Goal: Book appointment/travel/reservation

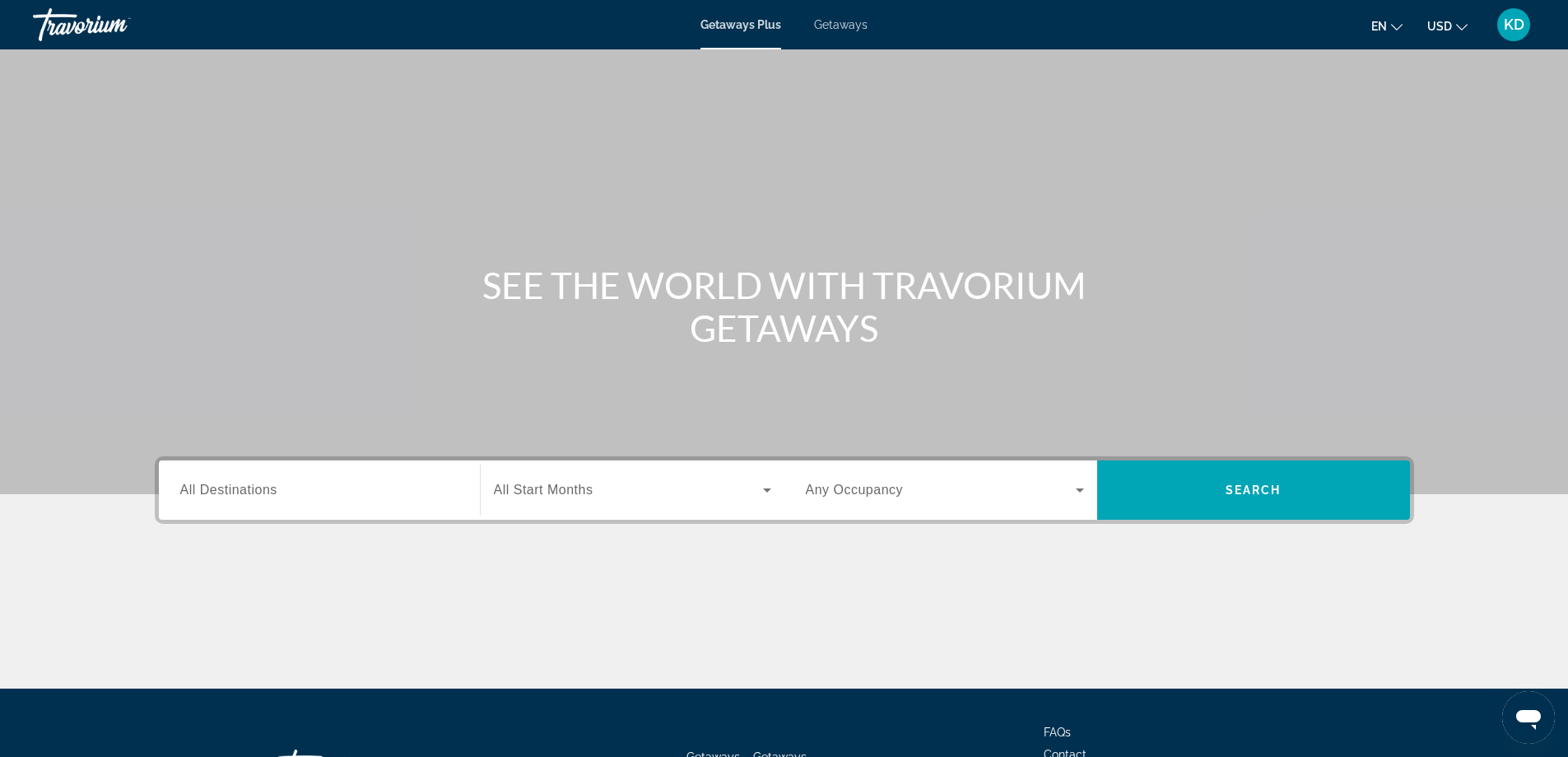
click at [399, 489] on input "Destination All Destinations" at bounding box center [320, 490] width 279 height 20
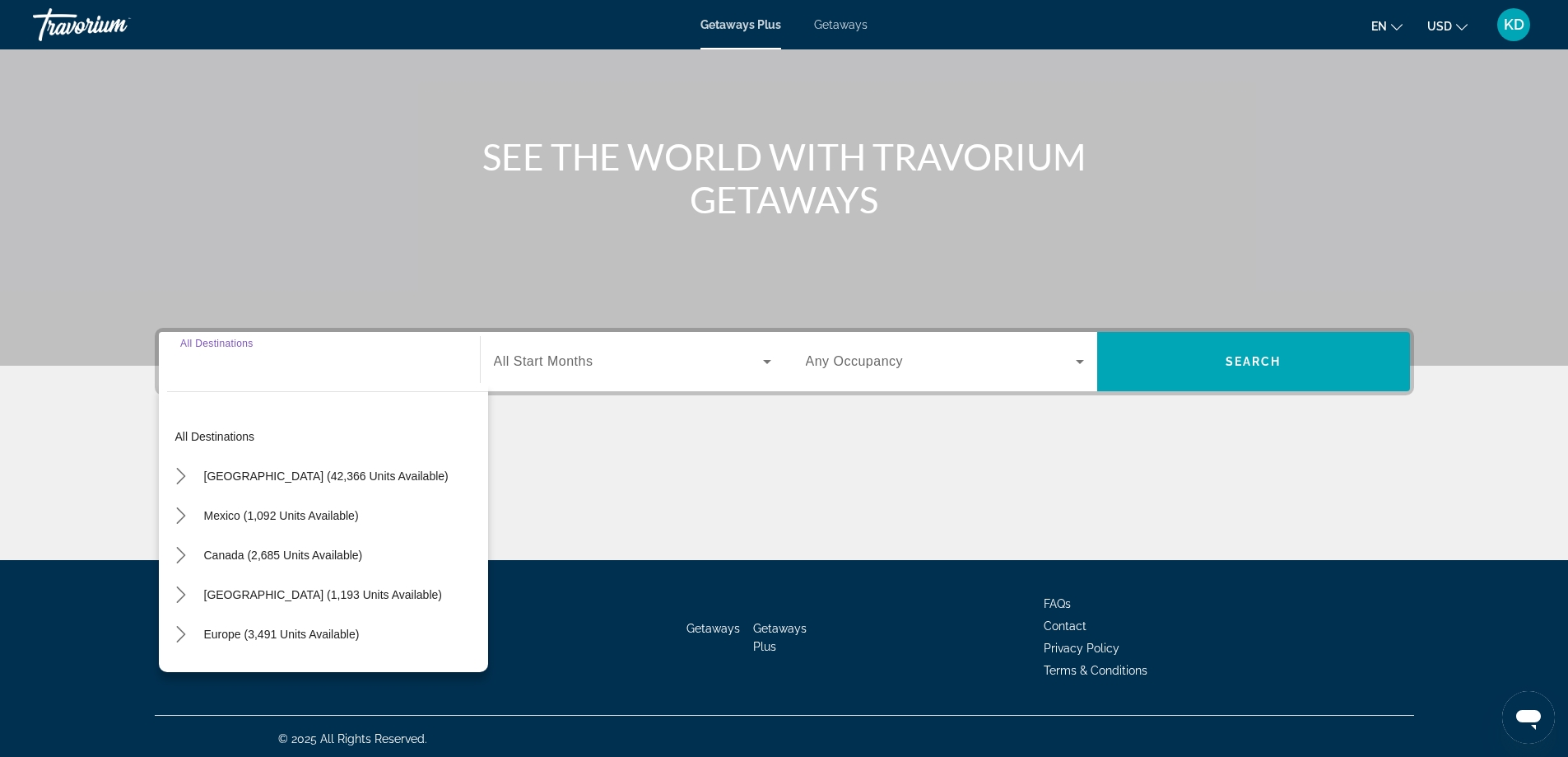
scroll to position [134, 0]
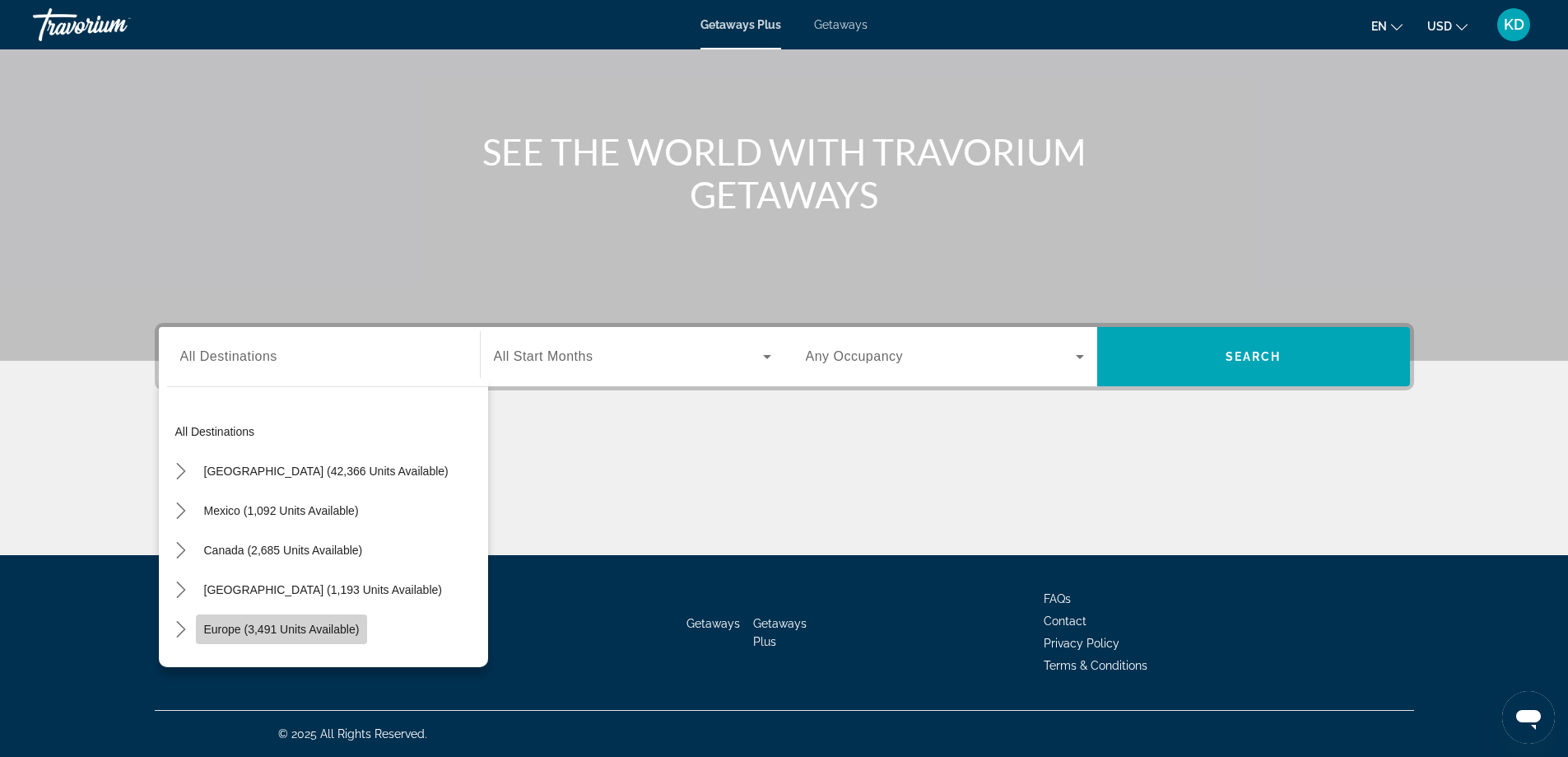
click at [319, 631] on span "Europe (3,491 units available)" at bounding box center [282, 629] width 156 height 13
type input "**********"
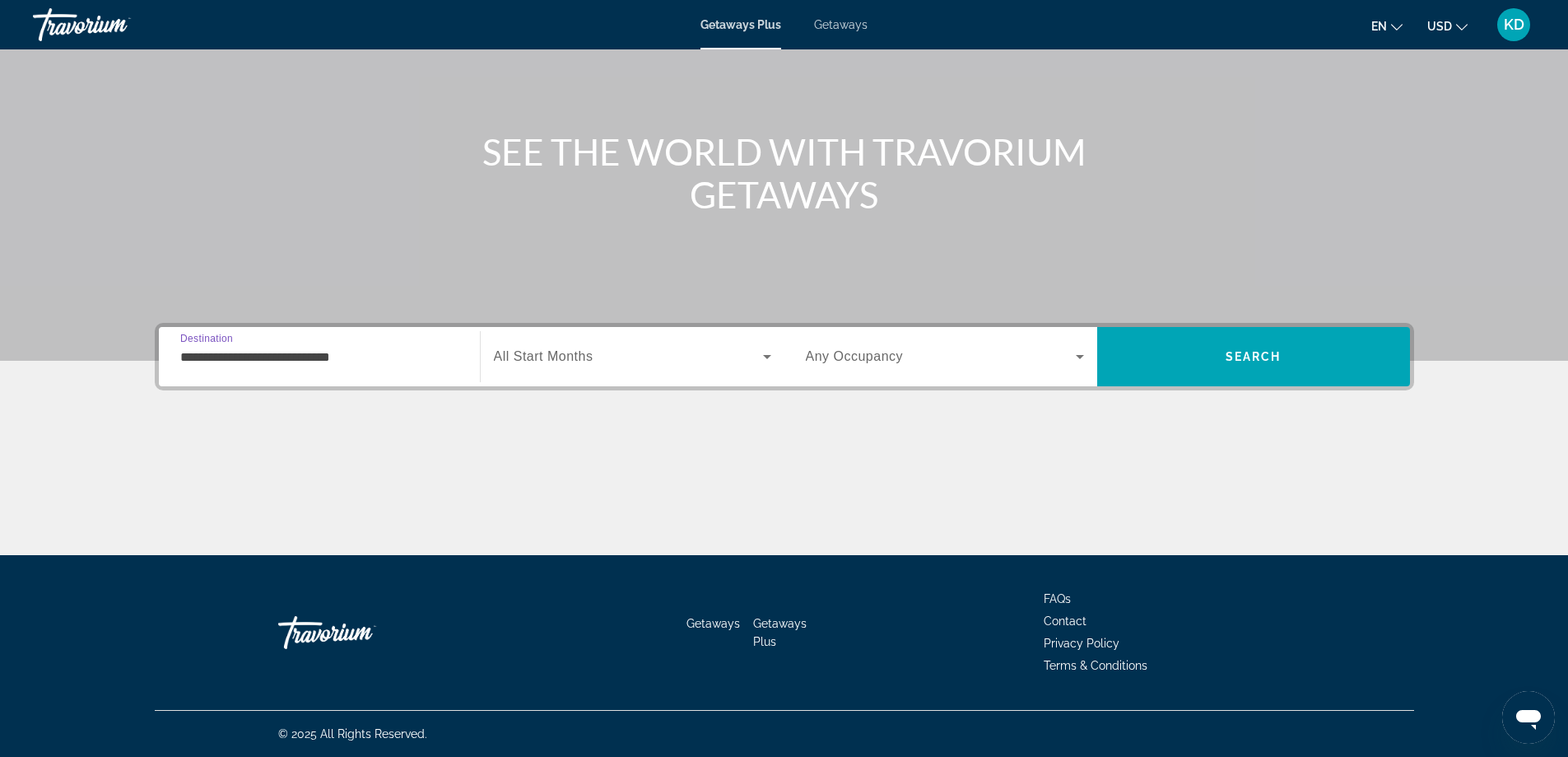
click at [656, 359] on span "Search widget" at bounding box center [629, 356] width 269 height 20
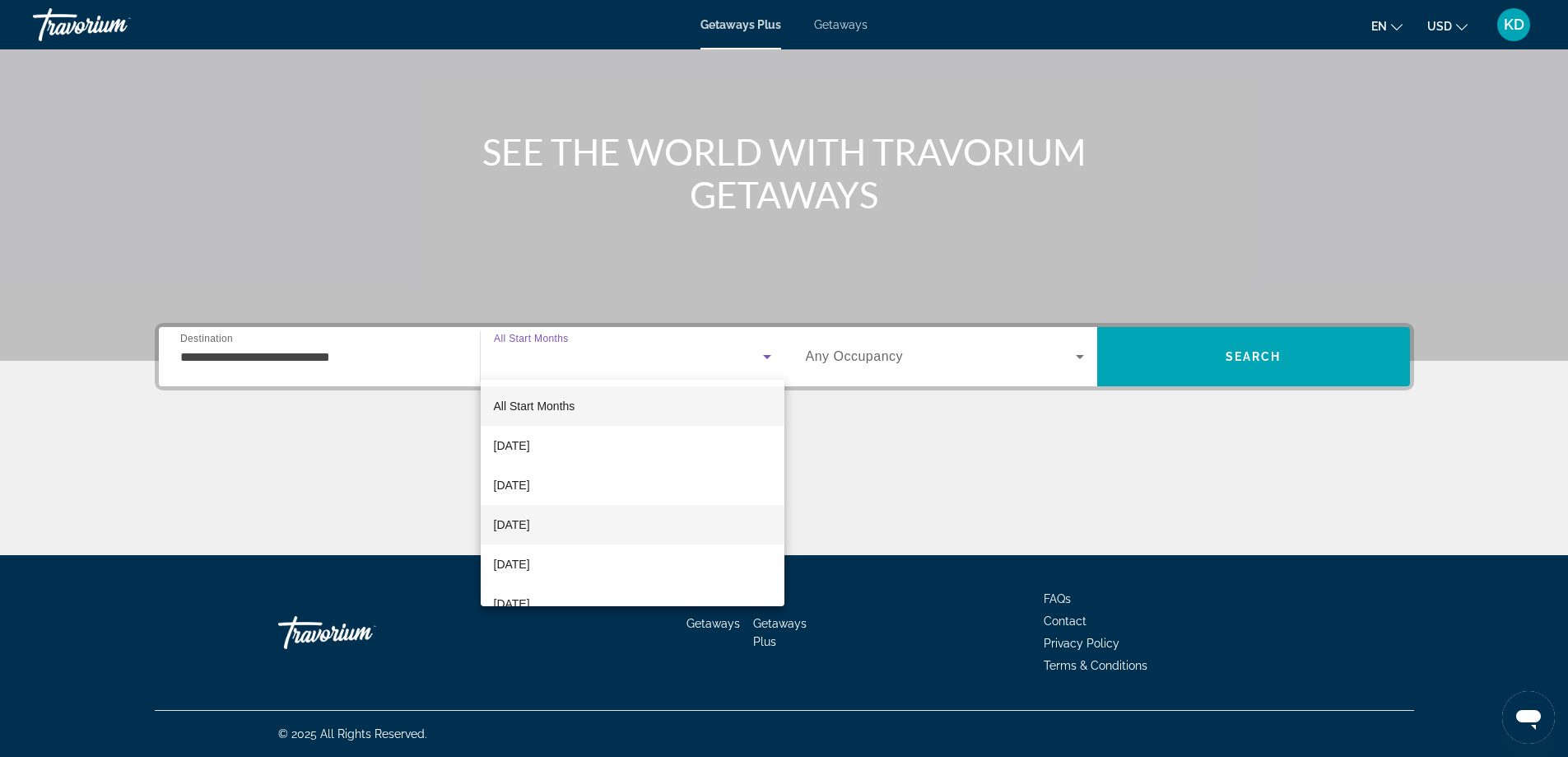
click at [530, 524] on span "[DATE]" at bounding box center [512, 524] width 36 height 20
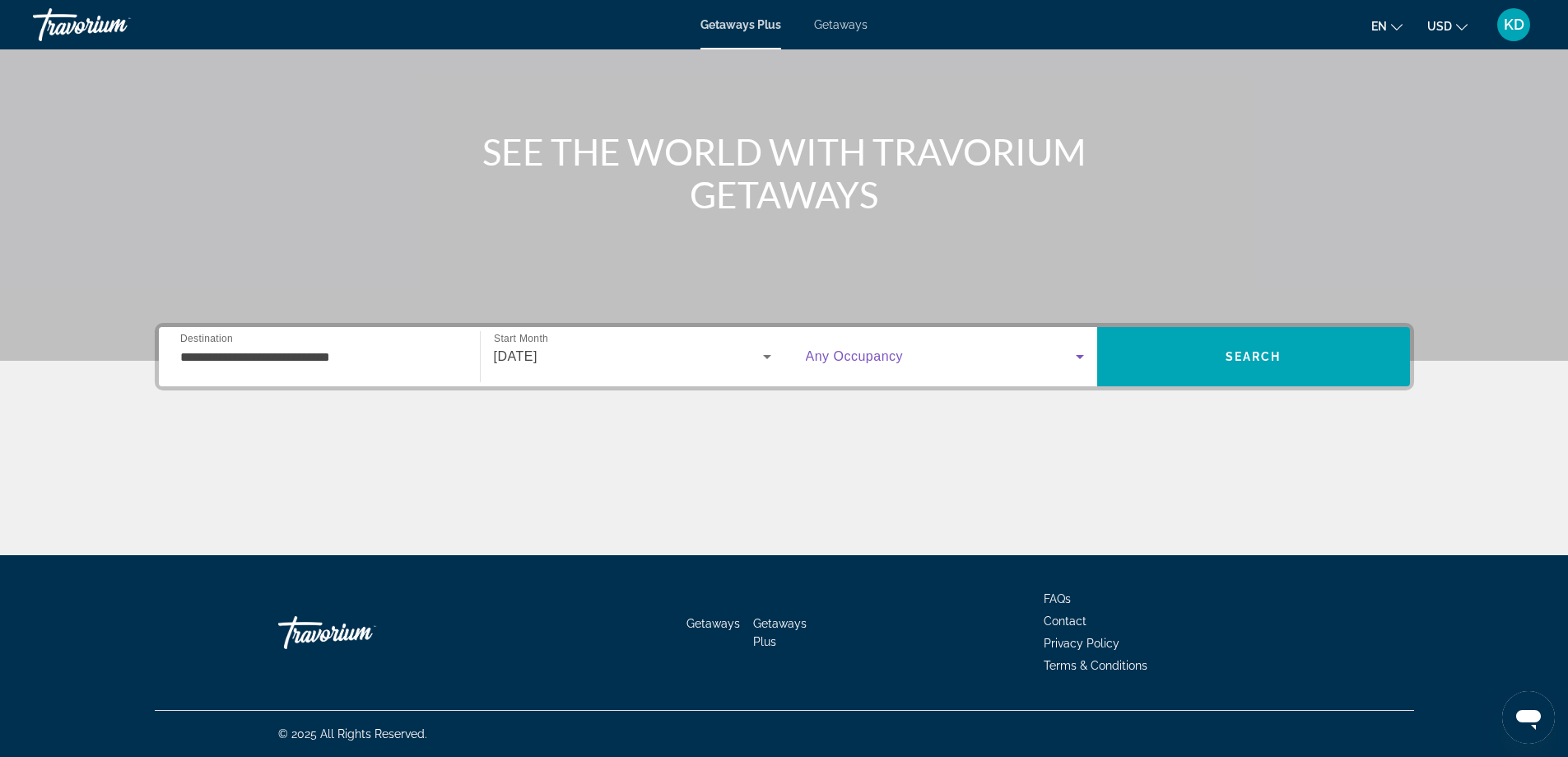
click at [952, 350] on span "Search widget" at bounding box center [941, 356] width 270 height 20
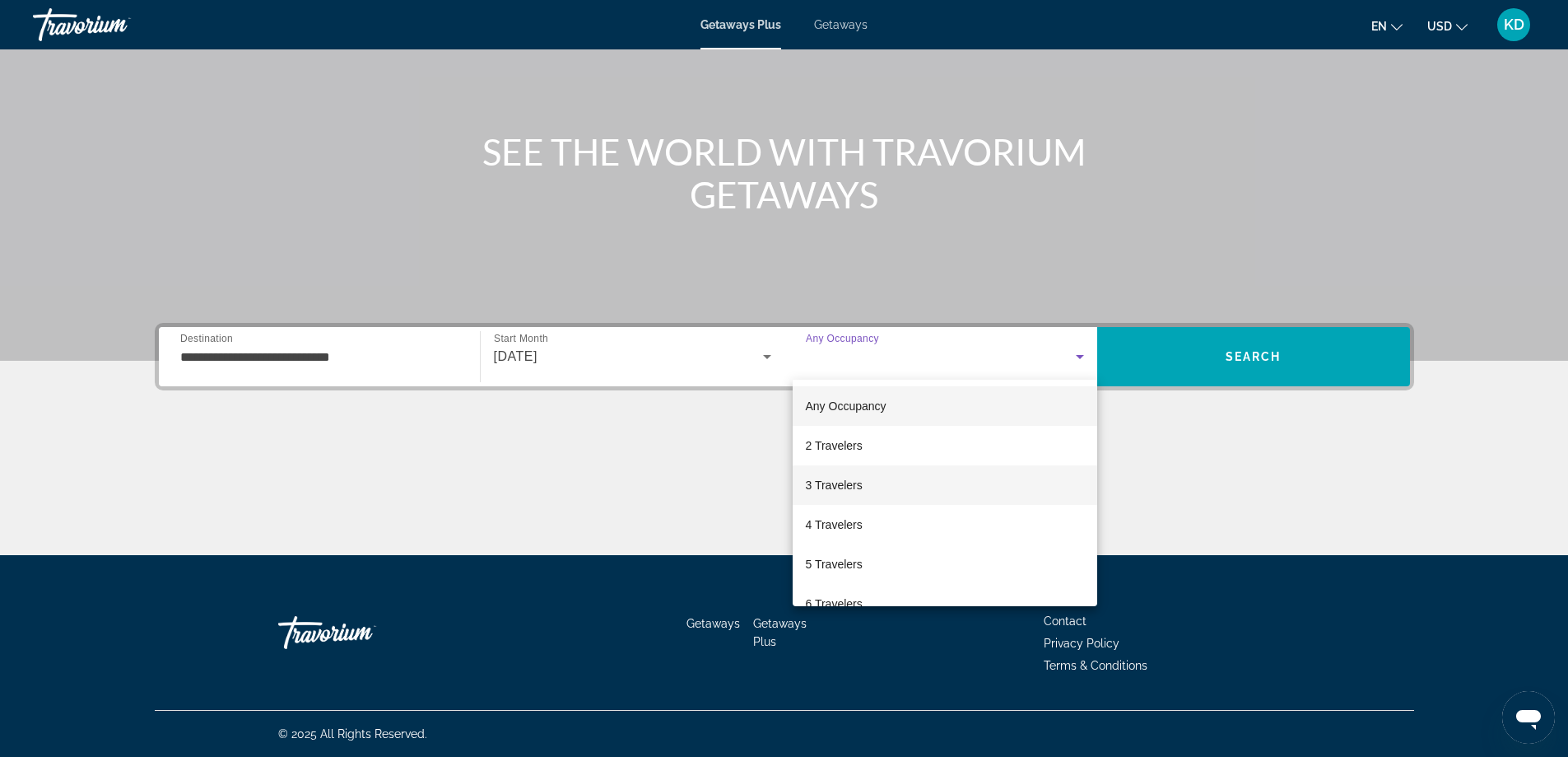
click at [853, 488] on span "3 Travelers" at bounding box center [834, 484] width 57 height 20
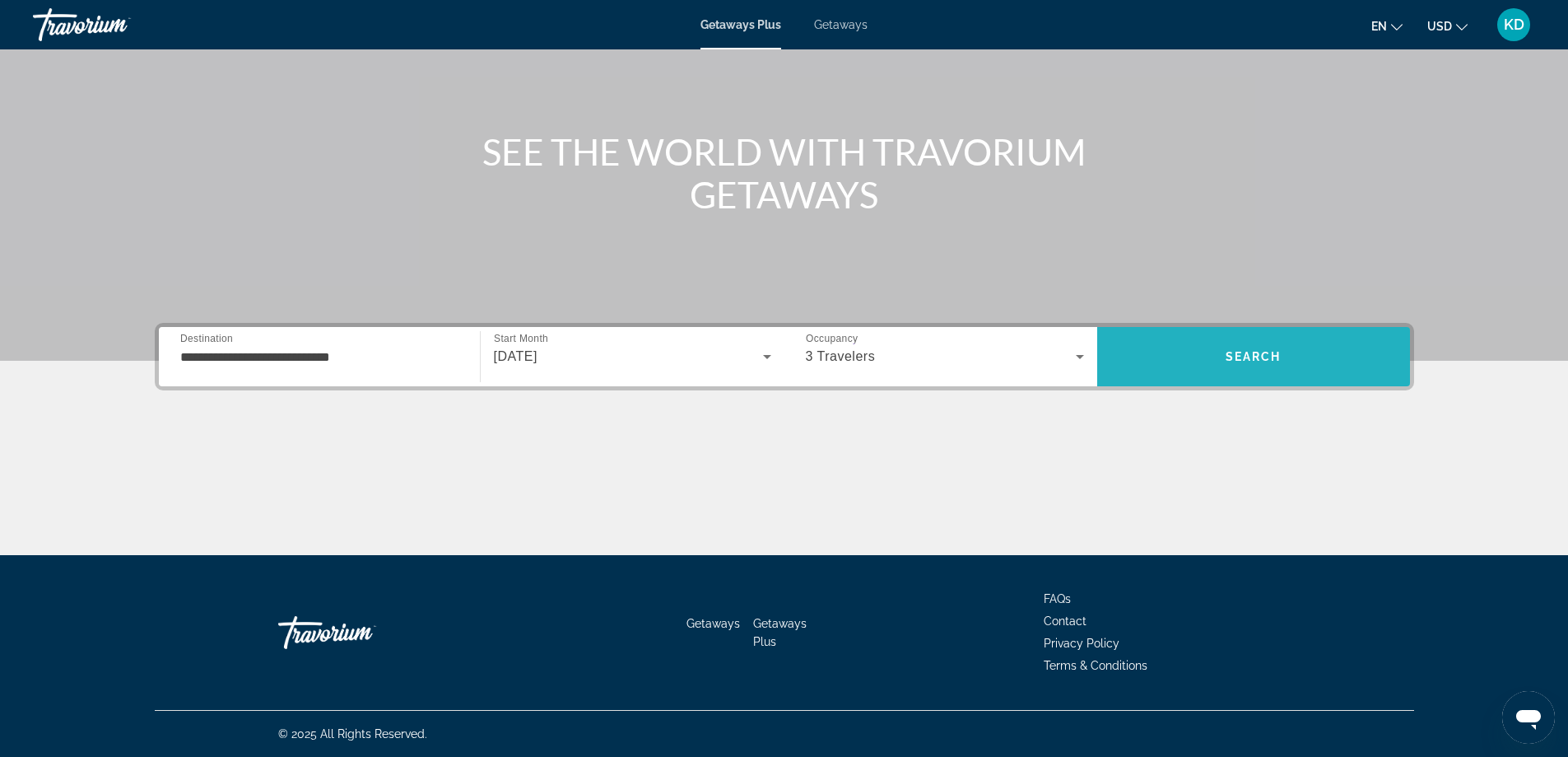
click at [1253, 357] on span "Search" at bounding box center [1254, 357] width 56 height 13
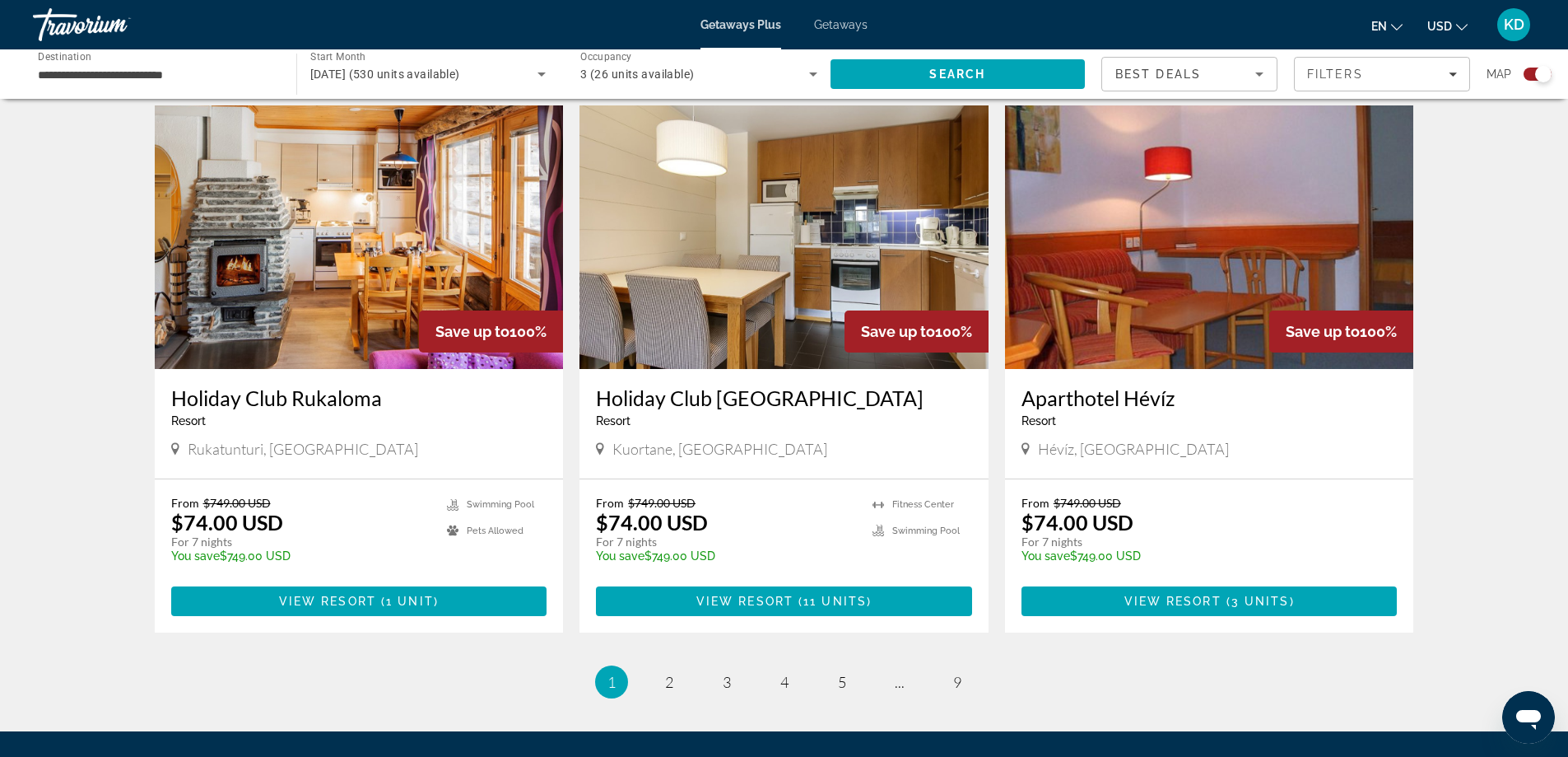
scroll to position [2305, 0]
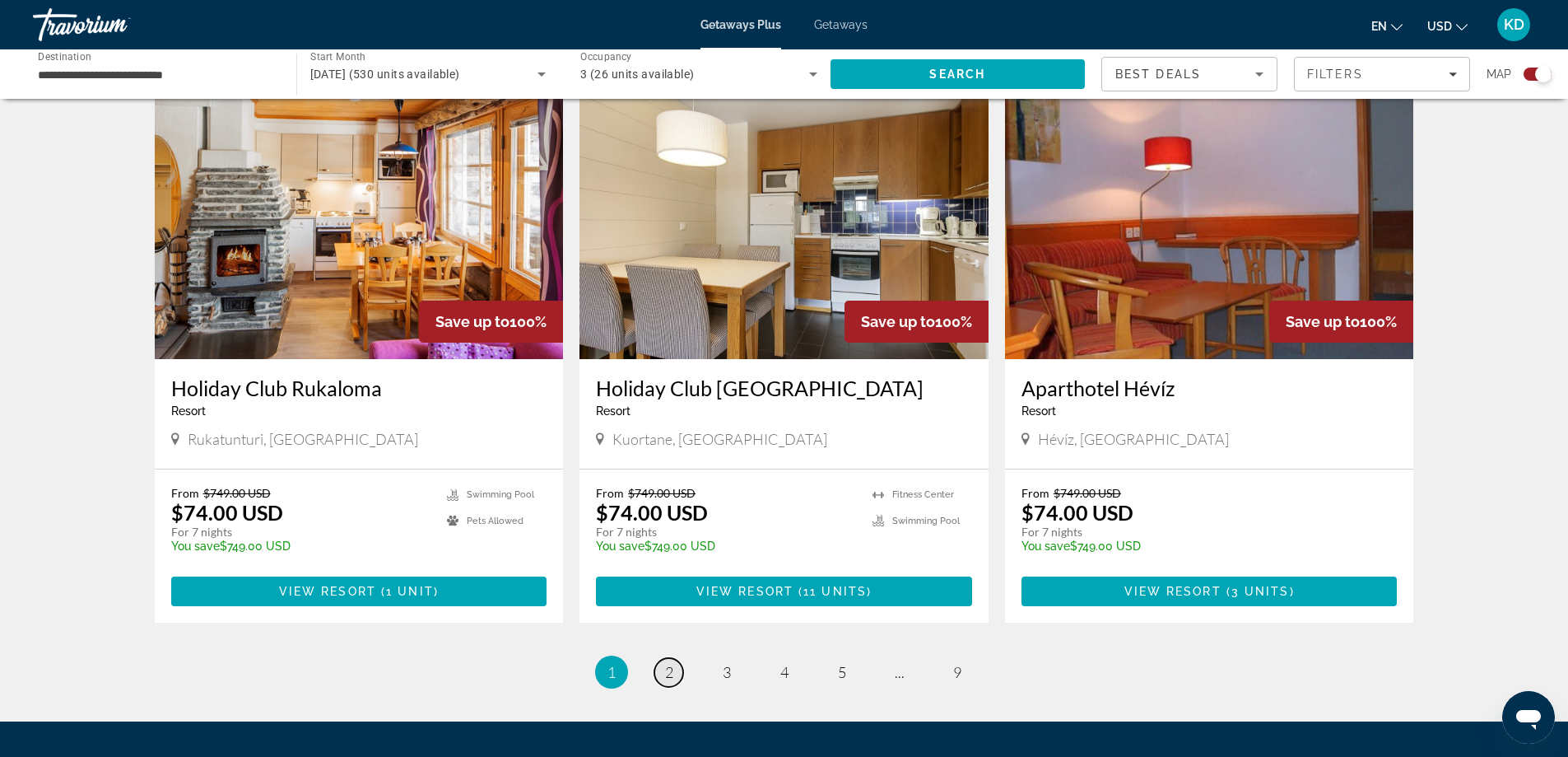
click at [672, 662] on span "2" at bounding box center [669, 671] width 8 height 18
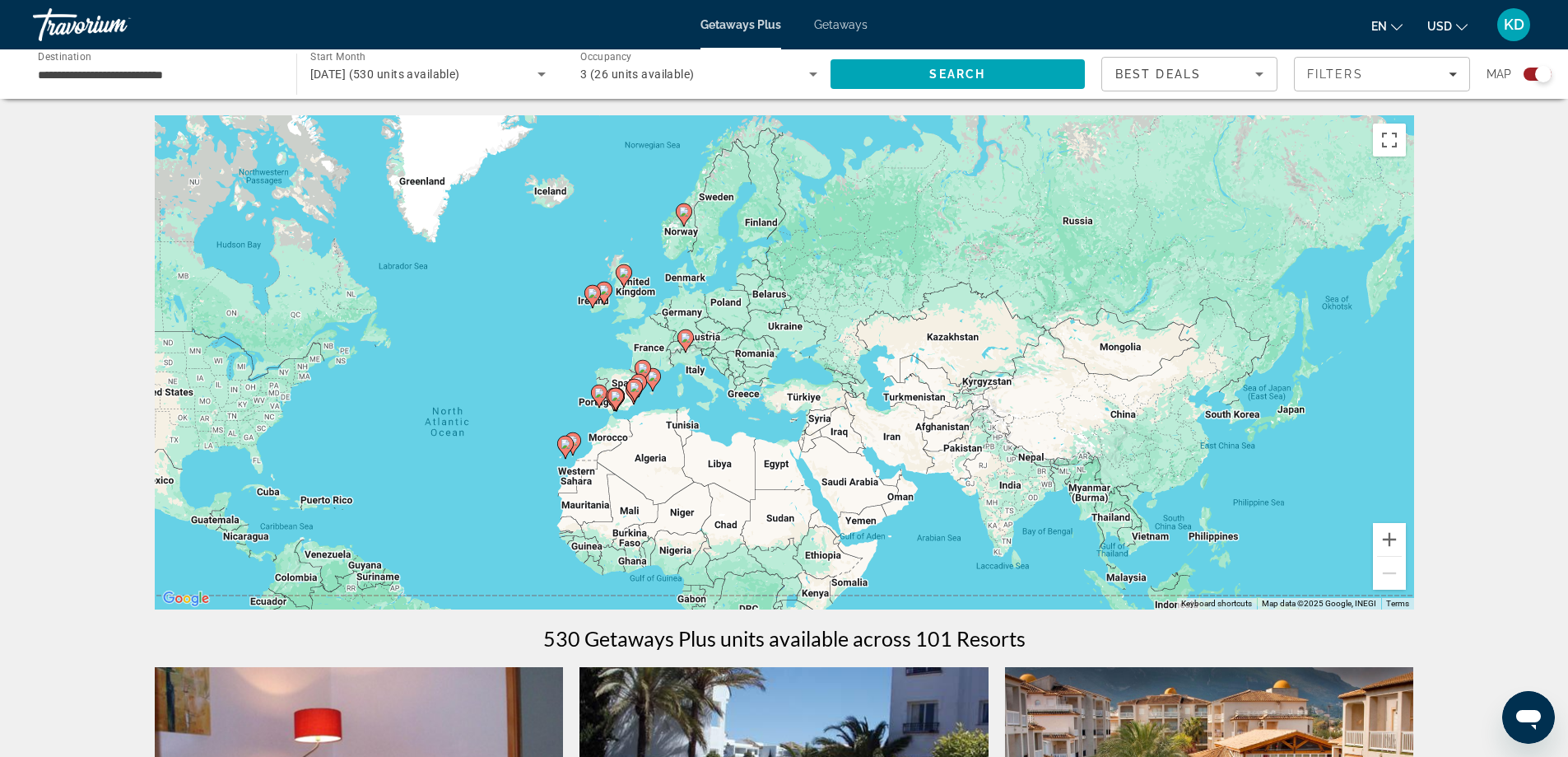
drag, startPoint x: 993, startPoint y: 201, endPoint x: 704, endPoint y: 286, distance: 301.2
click at [704, 286] on div "To activate drag with keyboard, press Alt + Enter. Once in keyboard drag state,…" at bounding box center [785, 362] width 1260 height 494
